Goal: Transaction & Acquisition: Subscribe to service/newsletter

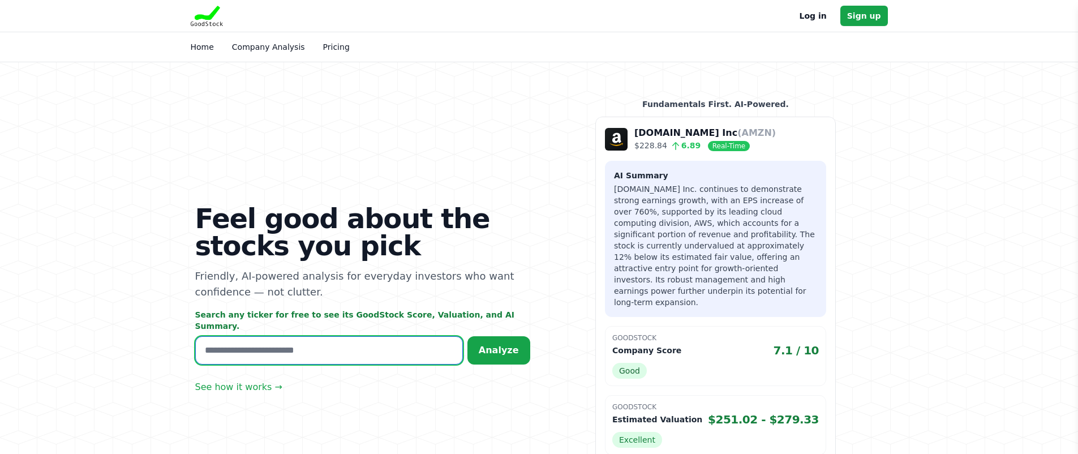
click at [235, 345] on input "text" at bounding box center [329, 350] width 268 height 28
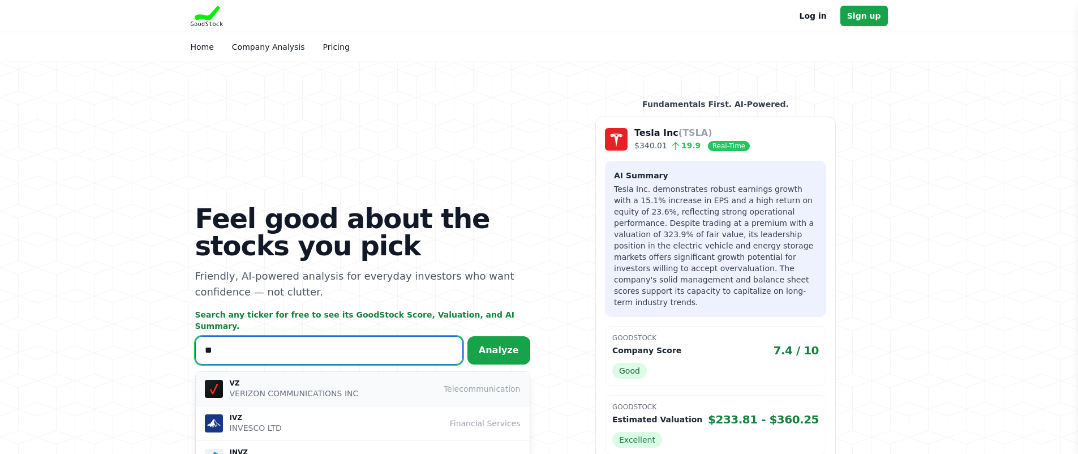
type input "**"
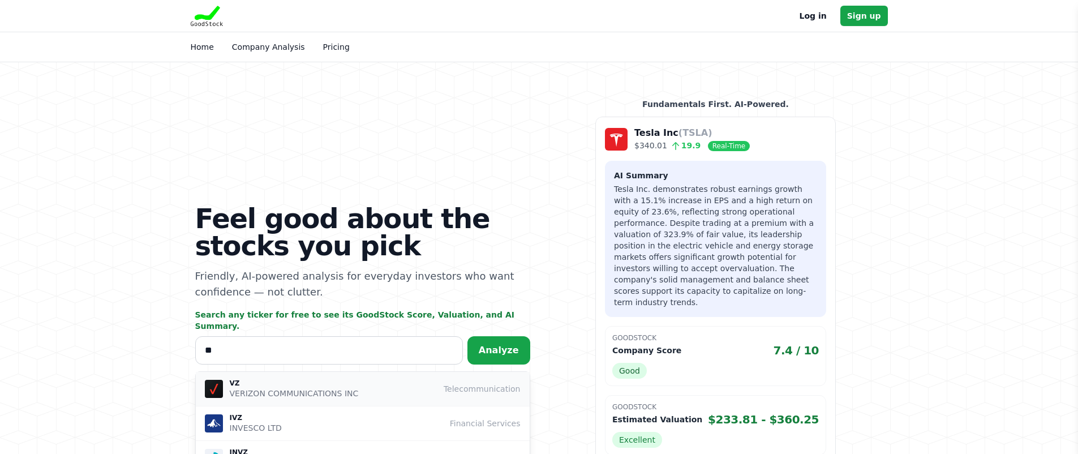
click at [215, 386] on img "button" at bounding box center [214, 389] width 18 height 18
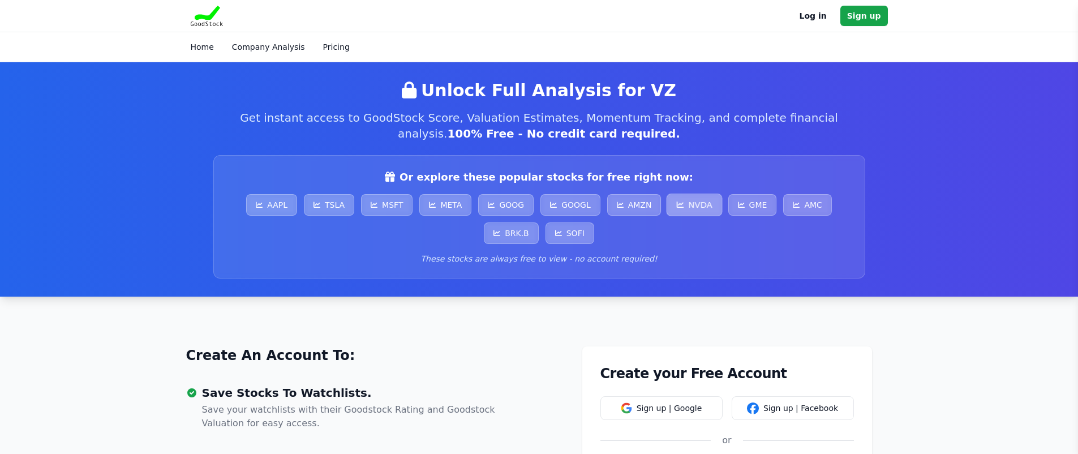
click at [702, 205] on link "NVDA" at bounding box center [695, 205] width 56 height 23
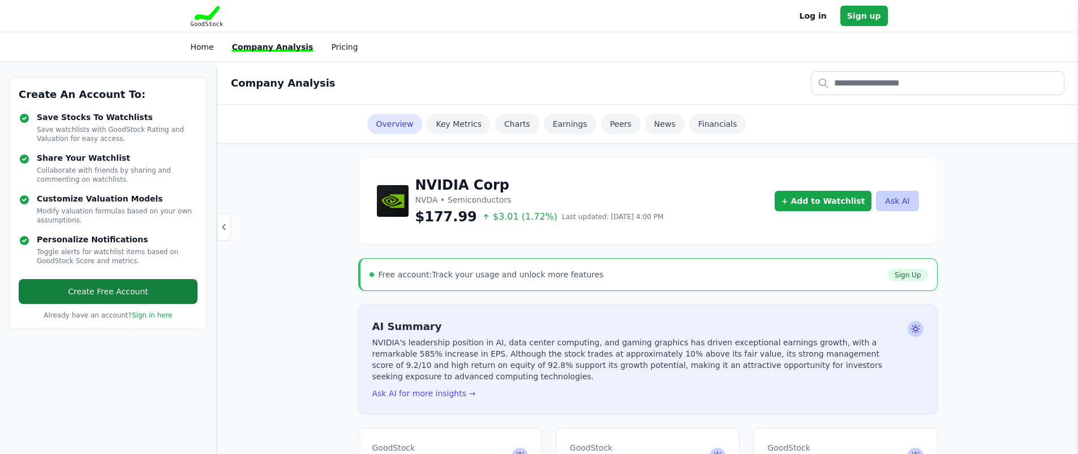
click at [120, 292] on link "Create Free Account" at bounding box center [108, 291] width 179 height 25
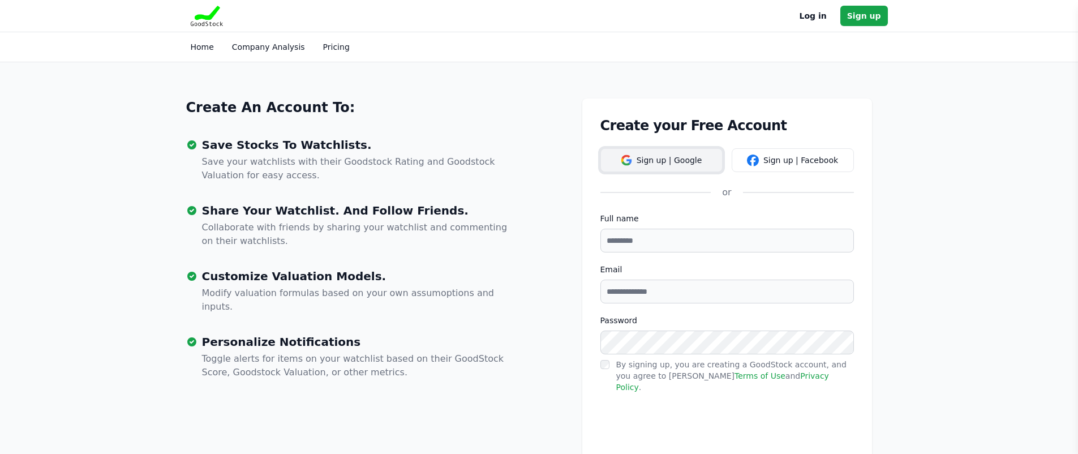
click at [675, 160] on button "Sign up | Google" at bounding box center [662, 160] width 122 height 24
